Goal: Task Accomplishment & Management: Manage account settings

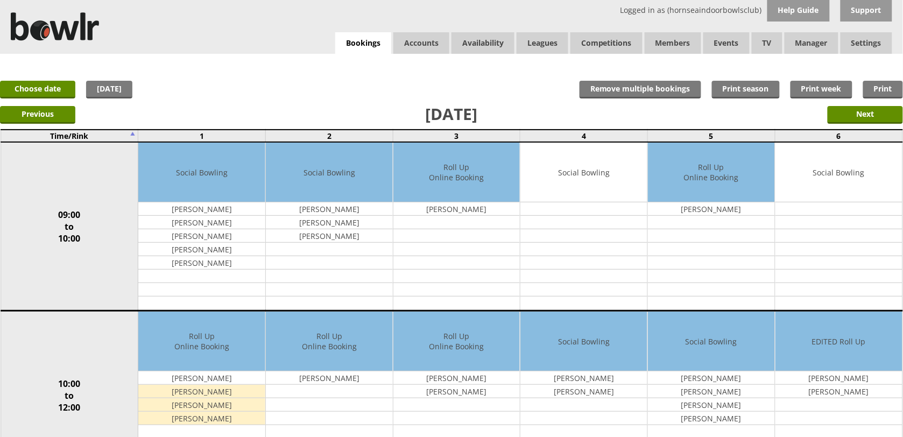
click at [358, 31] on div "Logged in as (hornseaindoorbowlsclub) Help Guide Support Bookings Accounts Rink…" at bounding box center [451, 27] width 903 height 54
click at [375, 58] on div "x Move Booking Move to other date: 19-08-2025 09:00 to 10:00 10:00 to 12:00 12:…" at bounding box center [451, 65] width 903 height 22
click at [372, 44] on link "Bookings" at bounding box center [363, 43] width 56 height 22
click at [58, 95] on link "Choose date" at bounding box center [37, 90] width 75 height 18
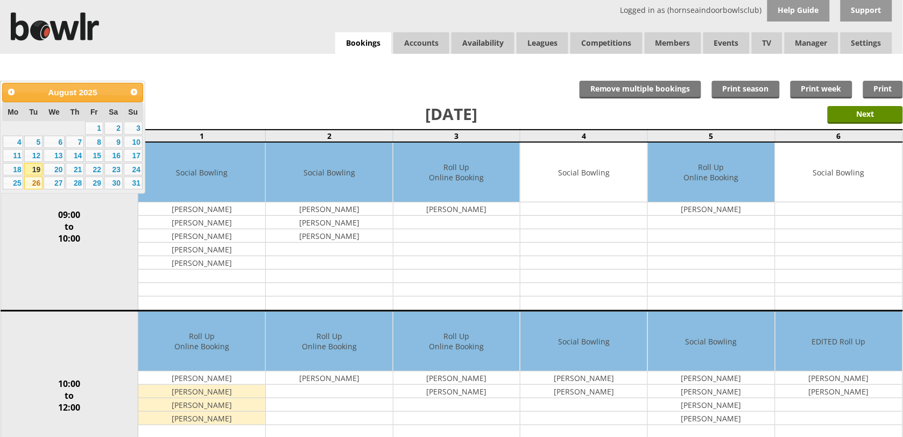
click at [34, 178] on link "26" at bounding box center [33, 182] width 18 height 13
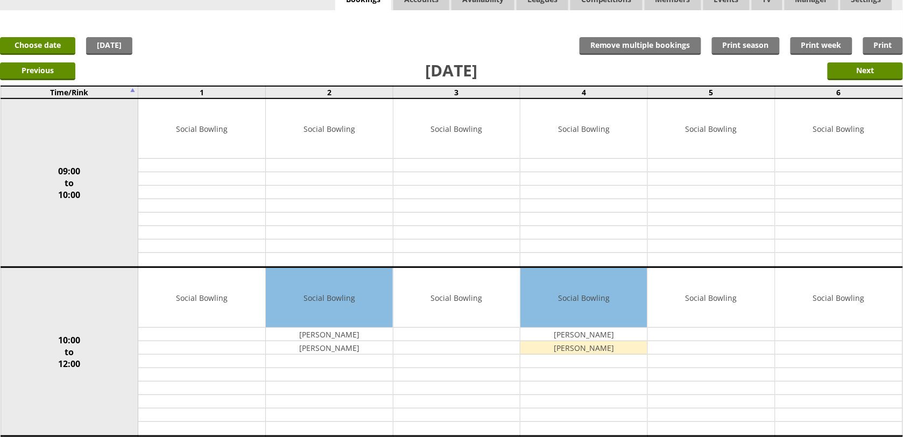
scroll to position [67, 0]
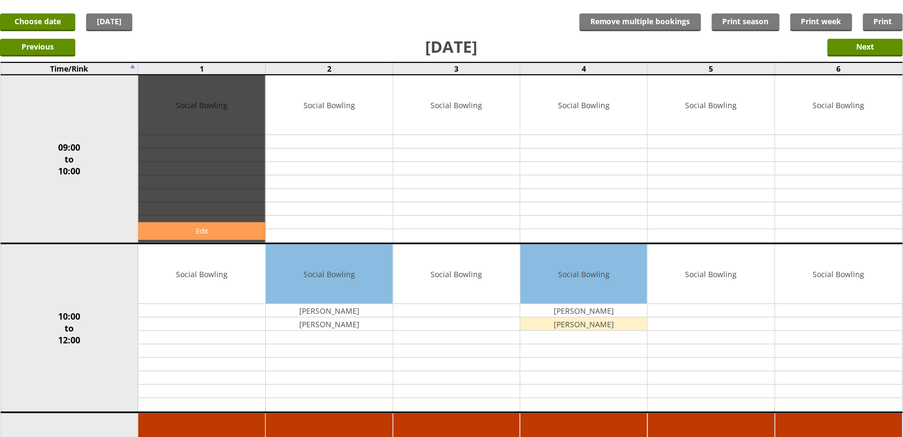
click at [238, 235] on link "Edit" at bounding box center [201, 231] width 127 height 18
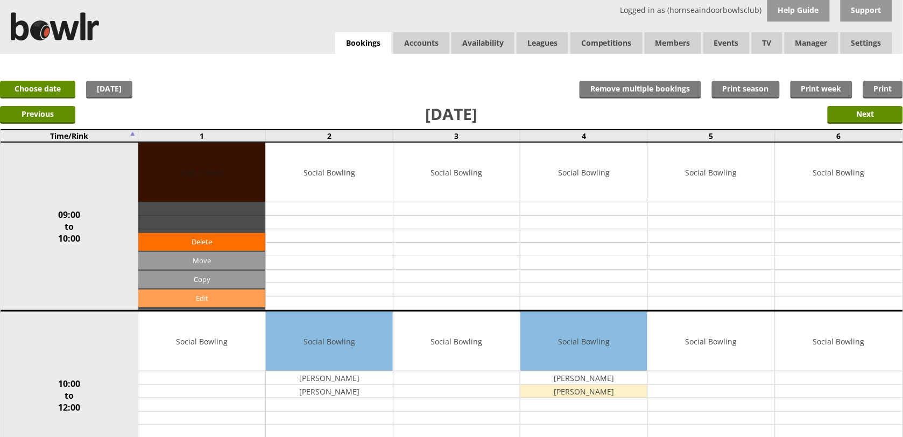
click at [191, 294] on link "Edit" at bounding box center [201, 298] width 127 height 18
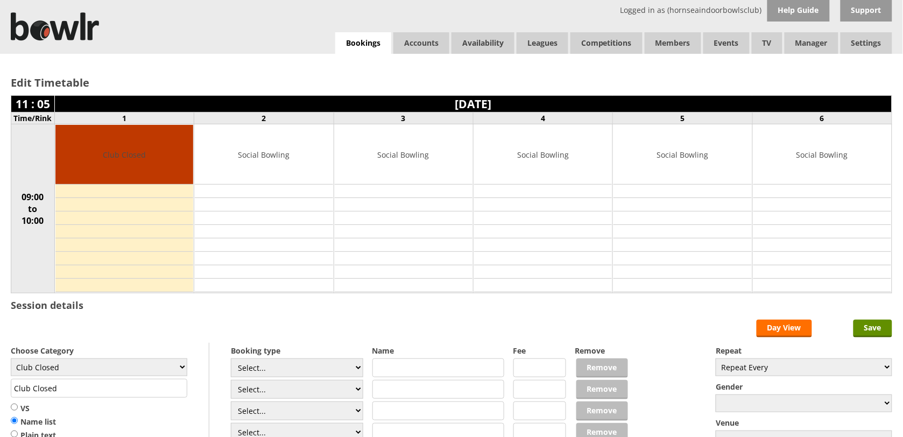
select select "119"
click at [11, 360] on select "Club Closed Singles League Triples League Pairs League Friendly Social Bowling …" at bounding box center [99, 367] width 176 height 18
type input "Social Bowling"
click at [857, 328] on input "Save" at bounding box center [872, 328] width 39 height 18
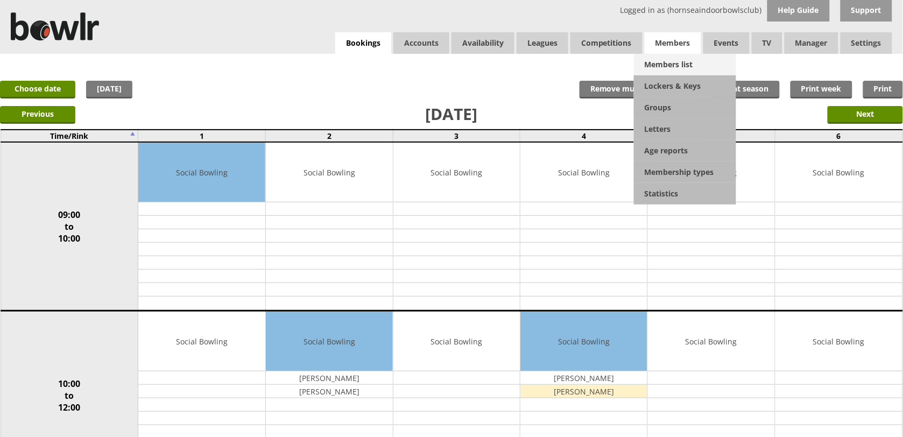
click at [670, 57] on link "Members list" at bounding box center [685, 65] width 102 height 22
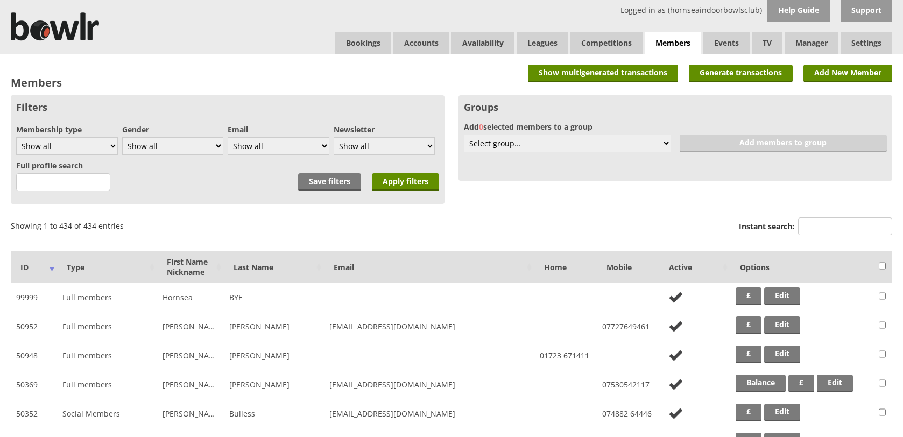
click at [827, 223] on input "Instant search:" at bounding box center [845, 226] width 94 height 18
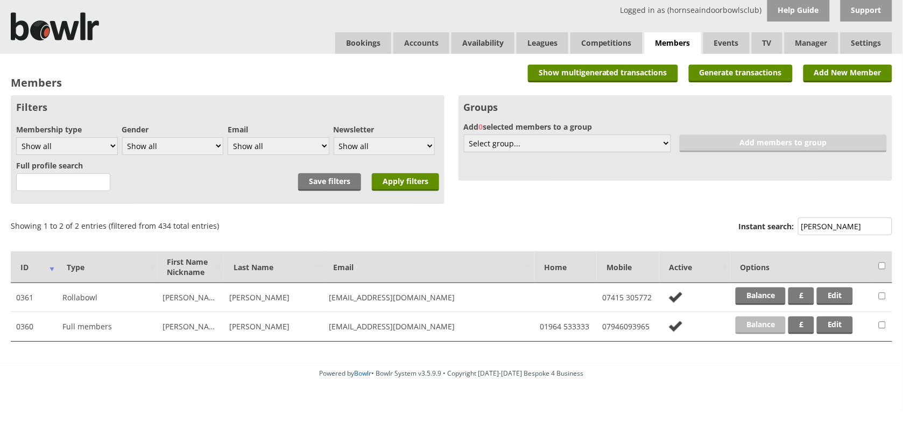
type input "fink"
click at [754, 327] on link "Balance" at bounding box center [760, 325] width 50 height 18
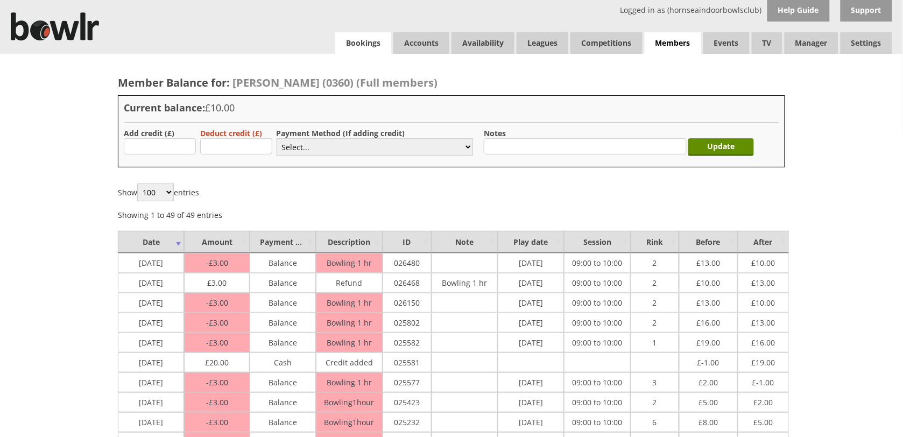
click at [379, 38] on link "Bookings" at bounding box center [363, 43] width 56 height 22
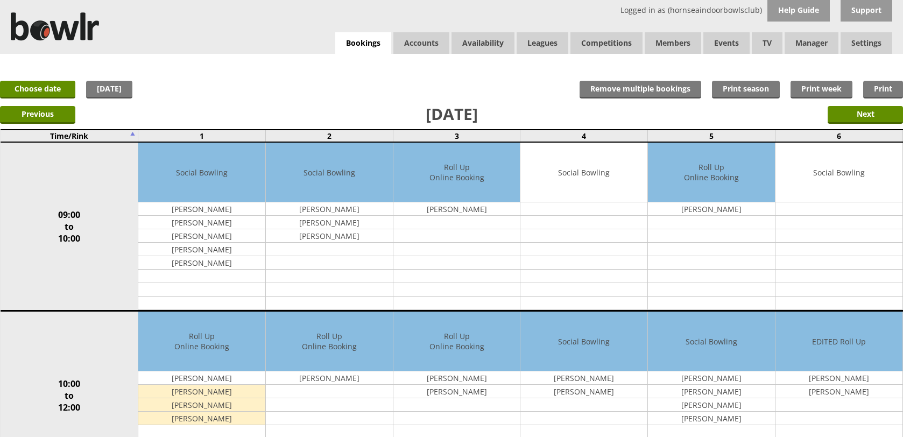
click at [66, 85] on link "Choose date" at bounding box center [37, 90] width 75 height 18
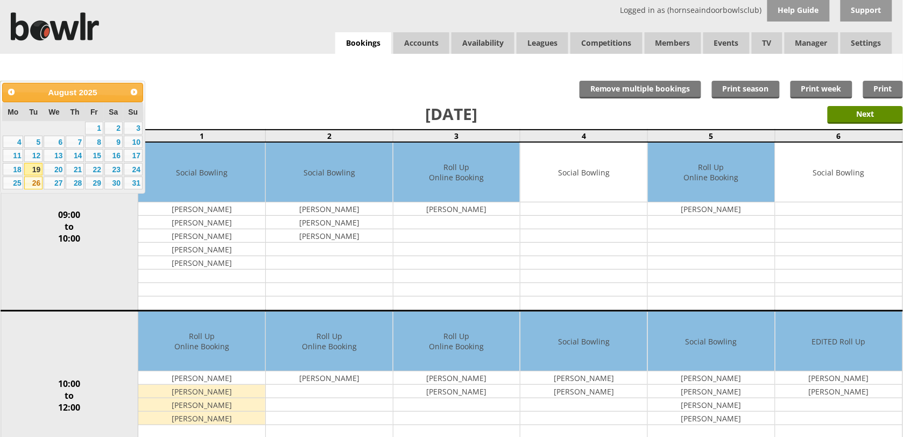
click at [34, 184] on link "26" at bounding box center [33, 182] width 18 height 13
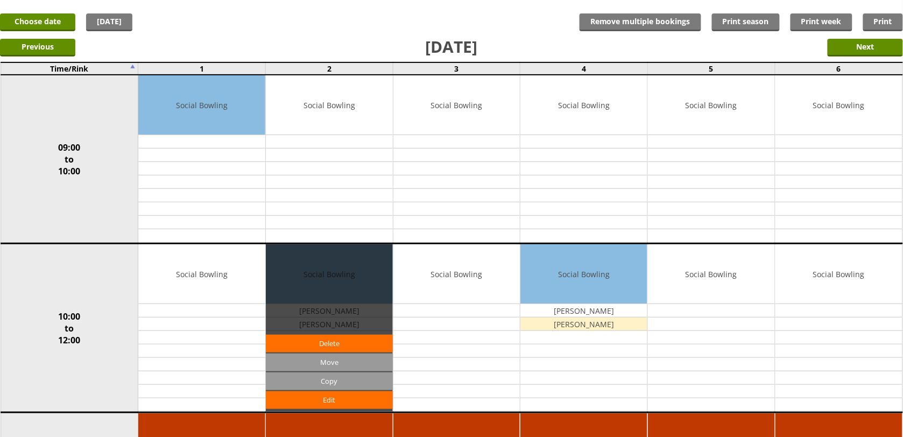
scroll to position [67, 0]
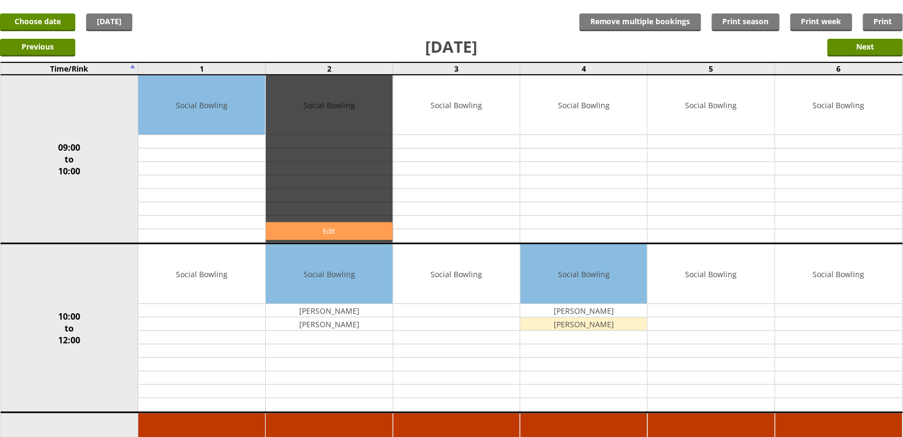
click at [361, 235] on link "Edit" at bounding box center [329, 231] width 127 height 18
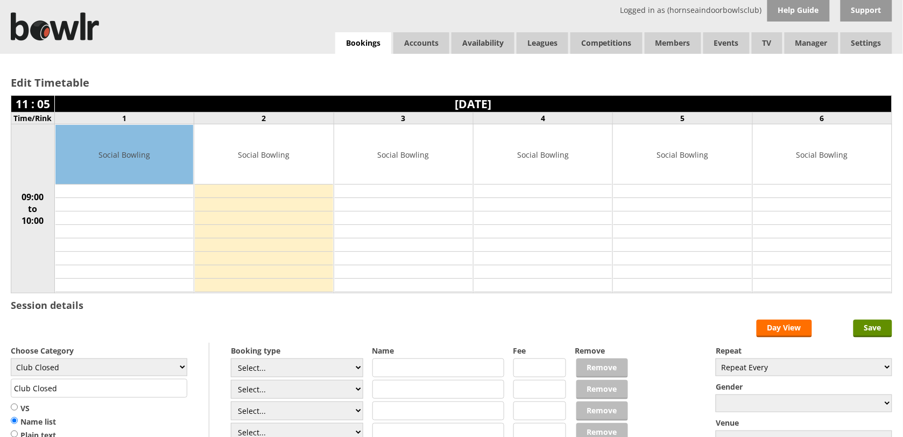
select select "1_54"
click at [231, 360] on select "Select... Club Competition (Member) Club Competition (Visitor) National (Member…" at bounding box center [297, 367] width 132 height 19
type input "3.0000"
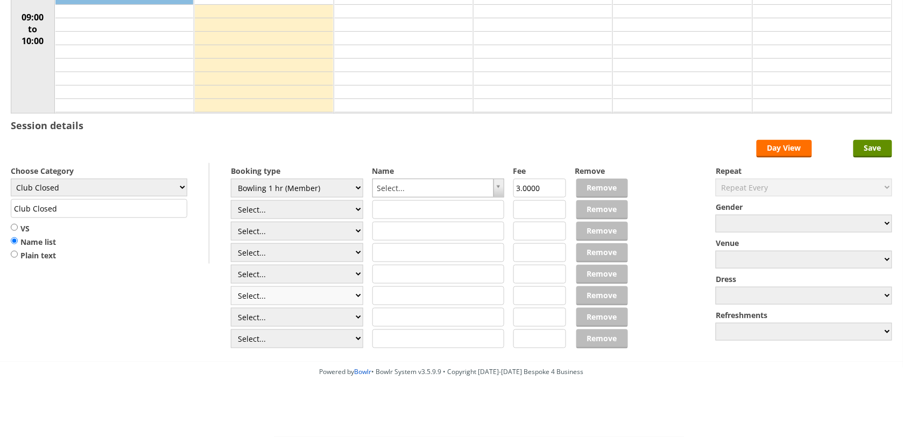
scroll to position [183, 0]
click at [292, 206] on select "Select... Club Competition (Member) Club Competition (Visitor) National (Member…" at bounding box center [297, 209] width 132 height 19
select select "1_54"
click at [231, 200] on select "Select... Club Competition (Member) Club Competition (Visitor) National (Member…" at bounding box center [297, 209] width 132 height 19
type input "3.0000"
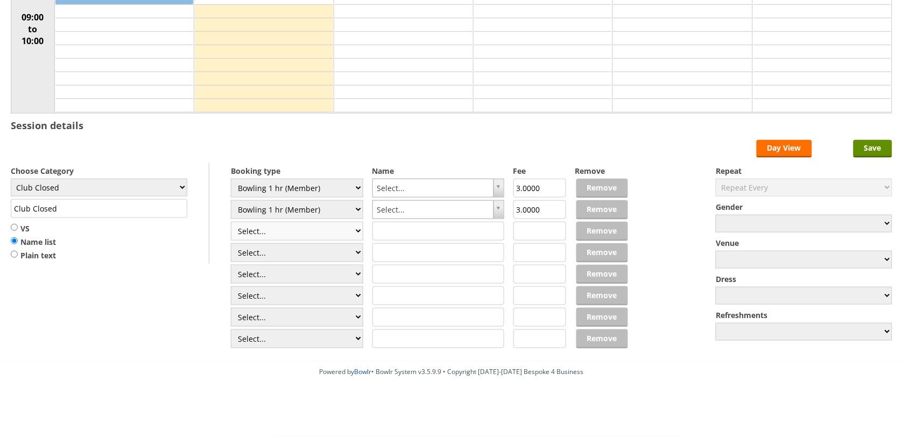
click at [296, 230] on select "Select... Club Competition (Member) Club Competition (Visitor) National (Member…" at bounding box center [297, 231] width 132 height 19
select select "1_54"
click at [231, 222] on select "Select... Club Competition (Member) Club Competition (Visitor) National (Member…" at bounding box center [297, 231] width 132 height 19
type input "3.0000"
click at [143, 182] on select "Club Closed Singles League Triples League Pairs League Friendly Social Bowling …" at bounding box center [99, 188] width 176 height 18
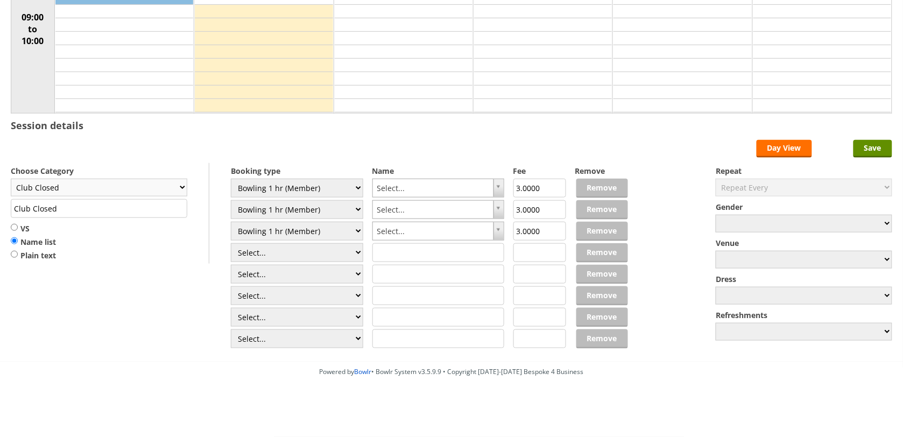
select select "119"
click at [11, 179] on select "Club Closed Singles League Triples League Pairs League Friendly Social Bowling …" at bounding box center [99, 188] width 176 height 18
type input "Social Bowling"
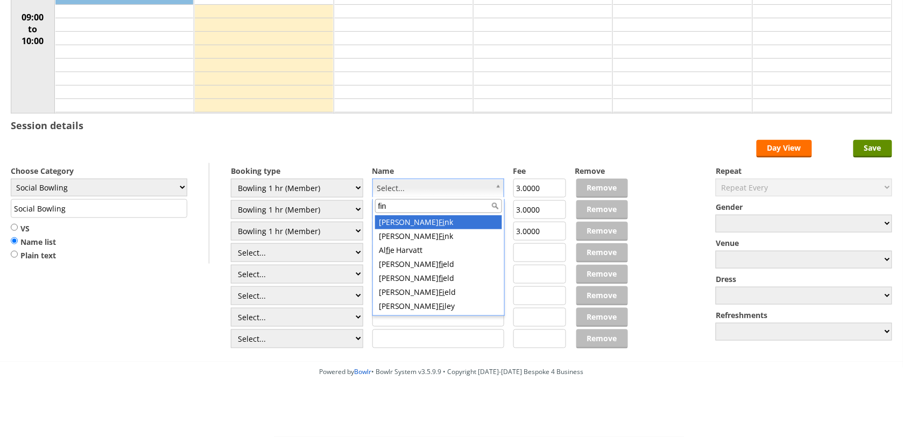
type input "fink"
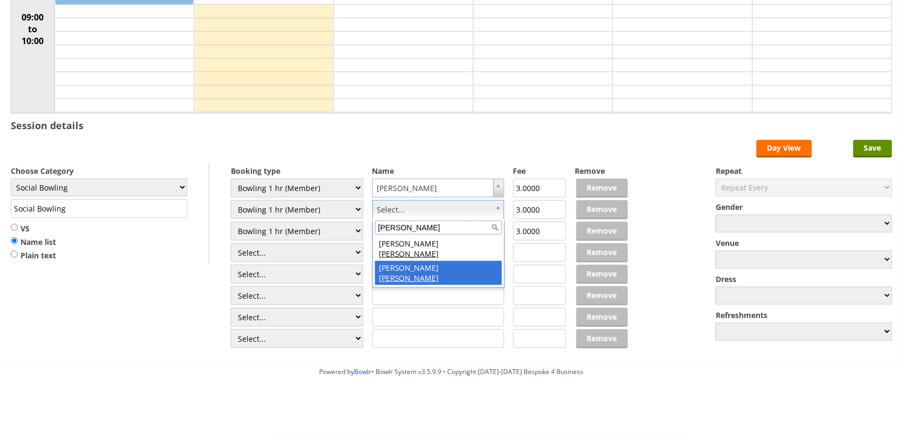
type input "fink"
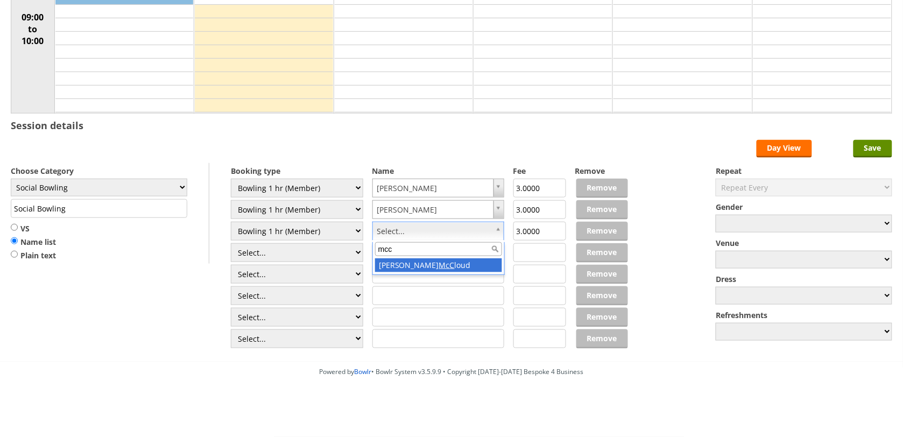
type input "mcc"
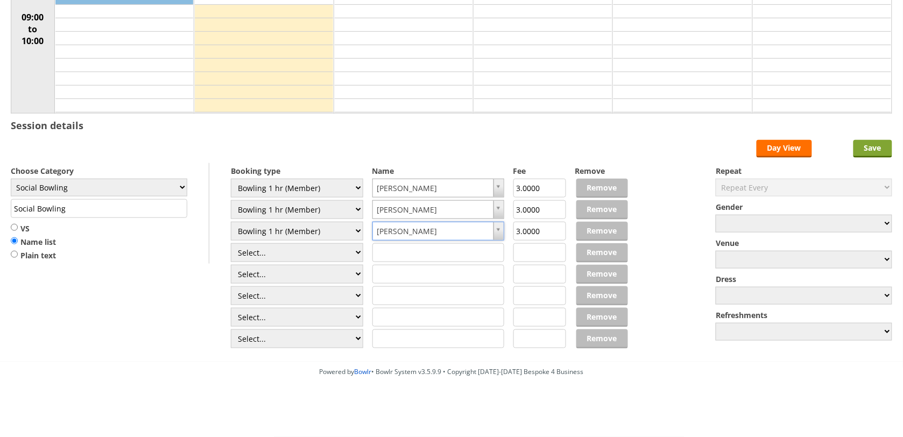
click at [881, 140] on input "Save" at bounding box center [872, 149] width 39 height 18
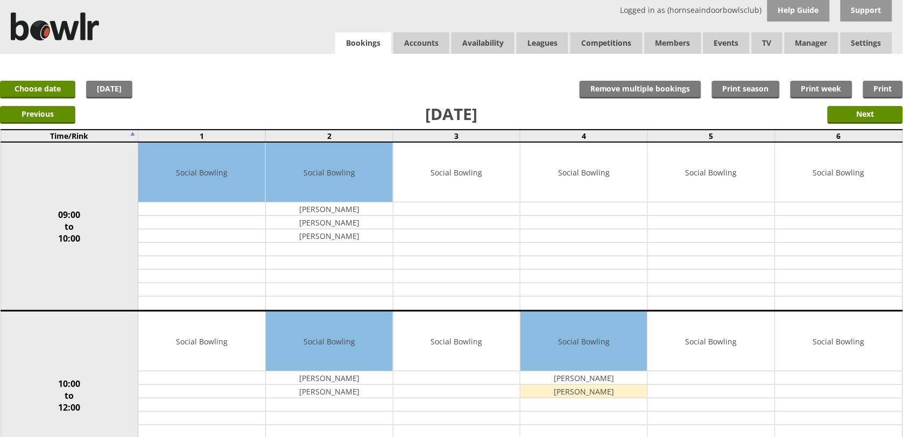
click at [351, 39] on link "Bookings" at bounding box center [363, 43] width 56 height 22
